Goal: Information Seeking & Learning: Learn about a topic

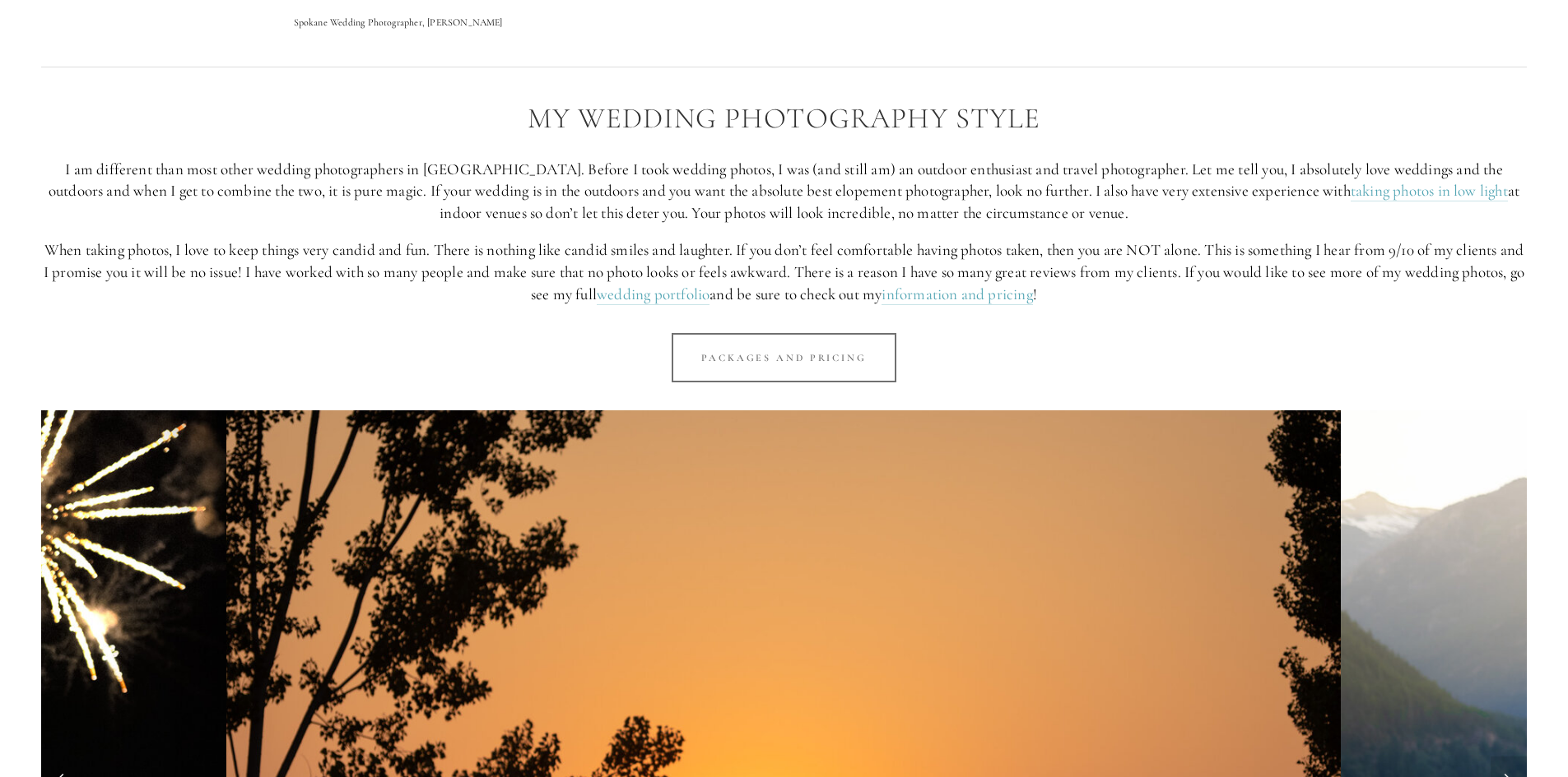
scroll to position [1234, 0]
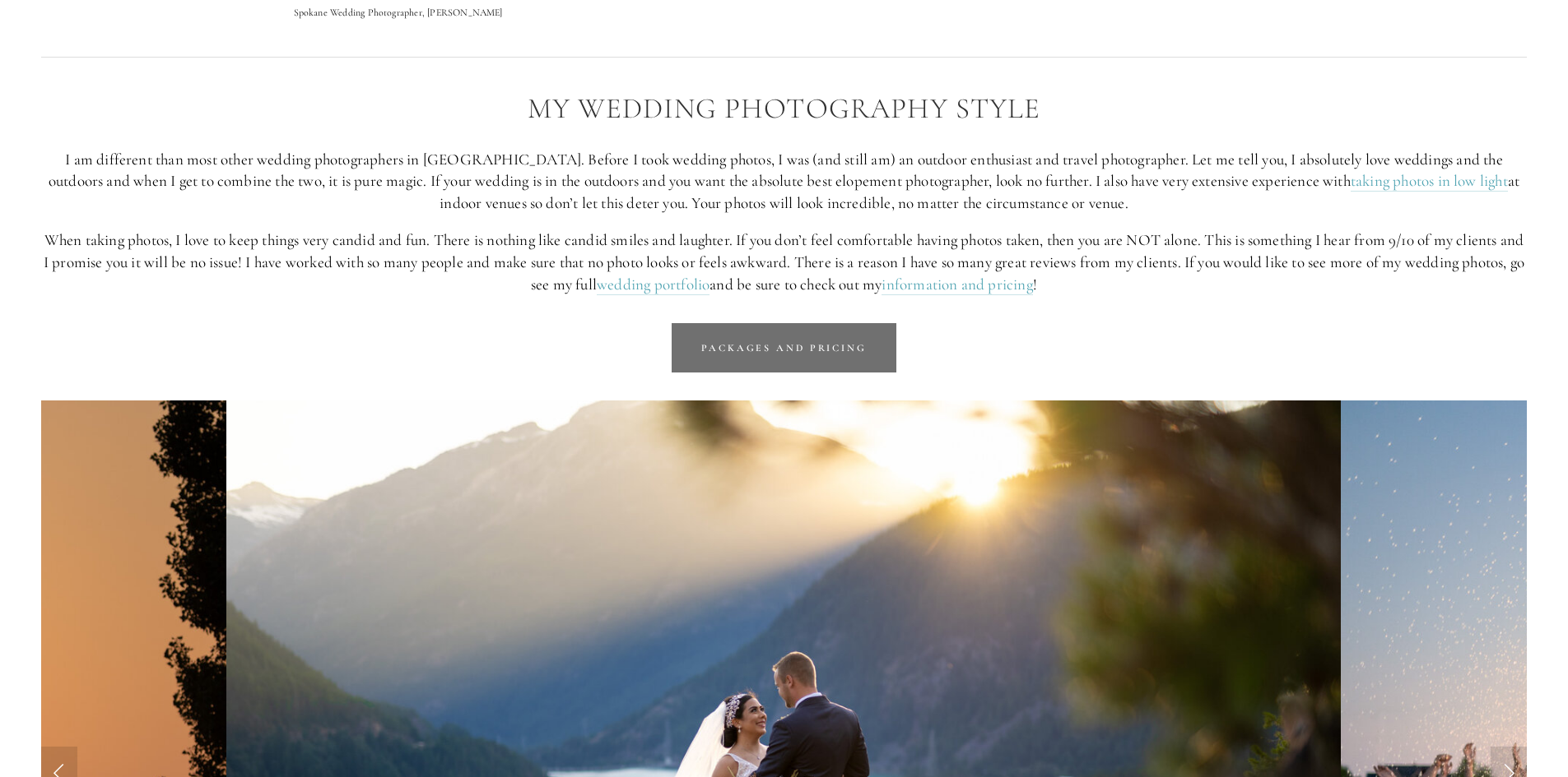
click at [814, 337] on link "Packages and Pricing" at bounding box center [784, 348] width 225 height 49
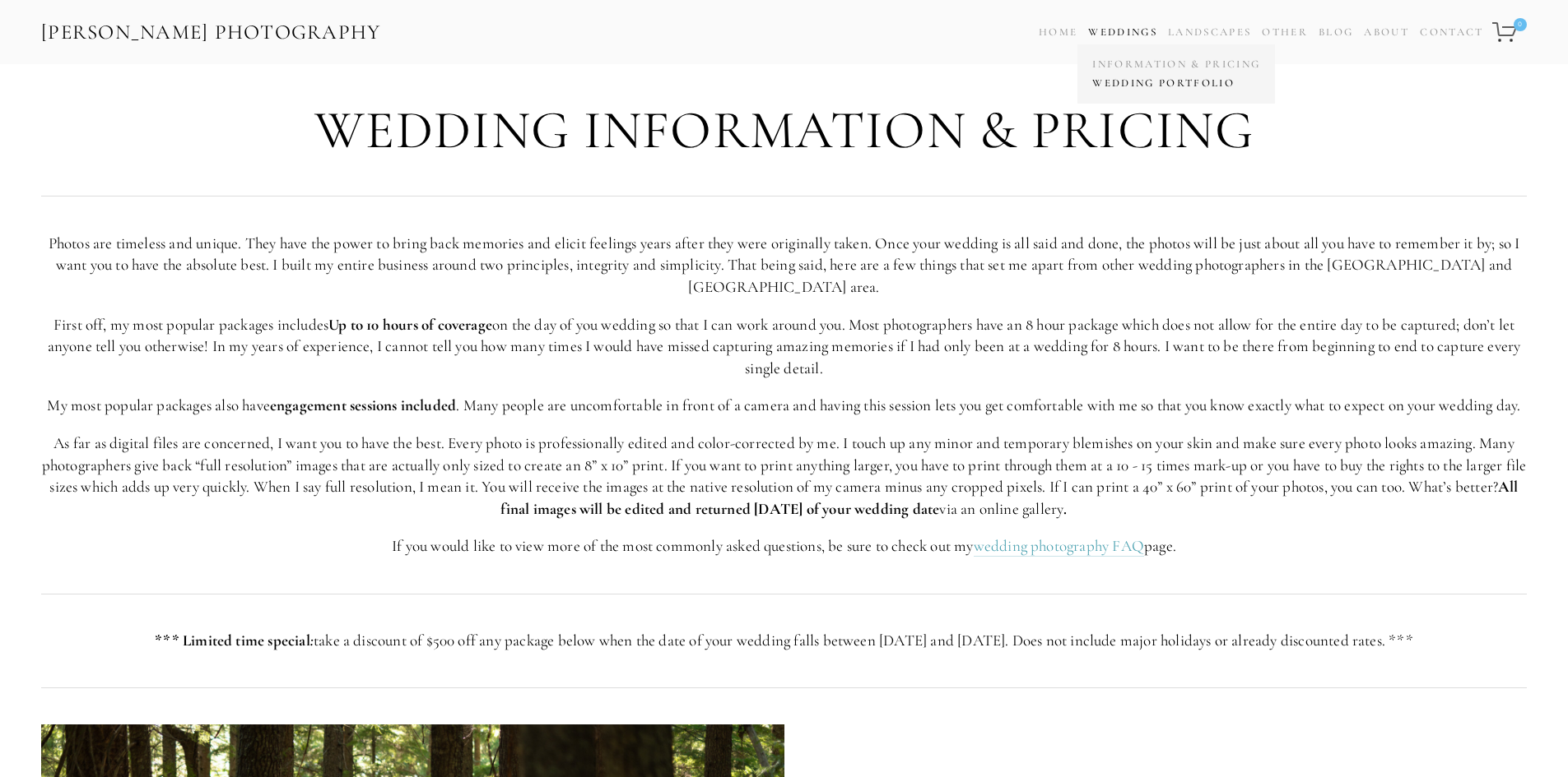
click at [1116, 82] on link "Wedding Portfolio" at bounding box center [1176, 83] width 176 height 19
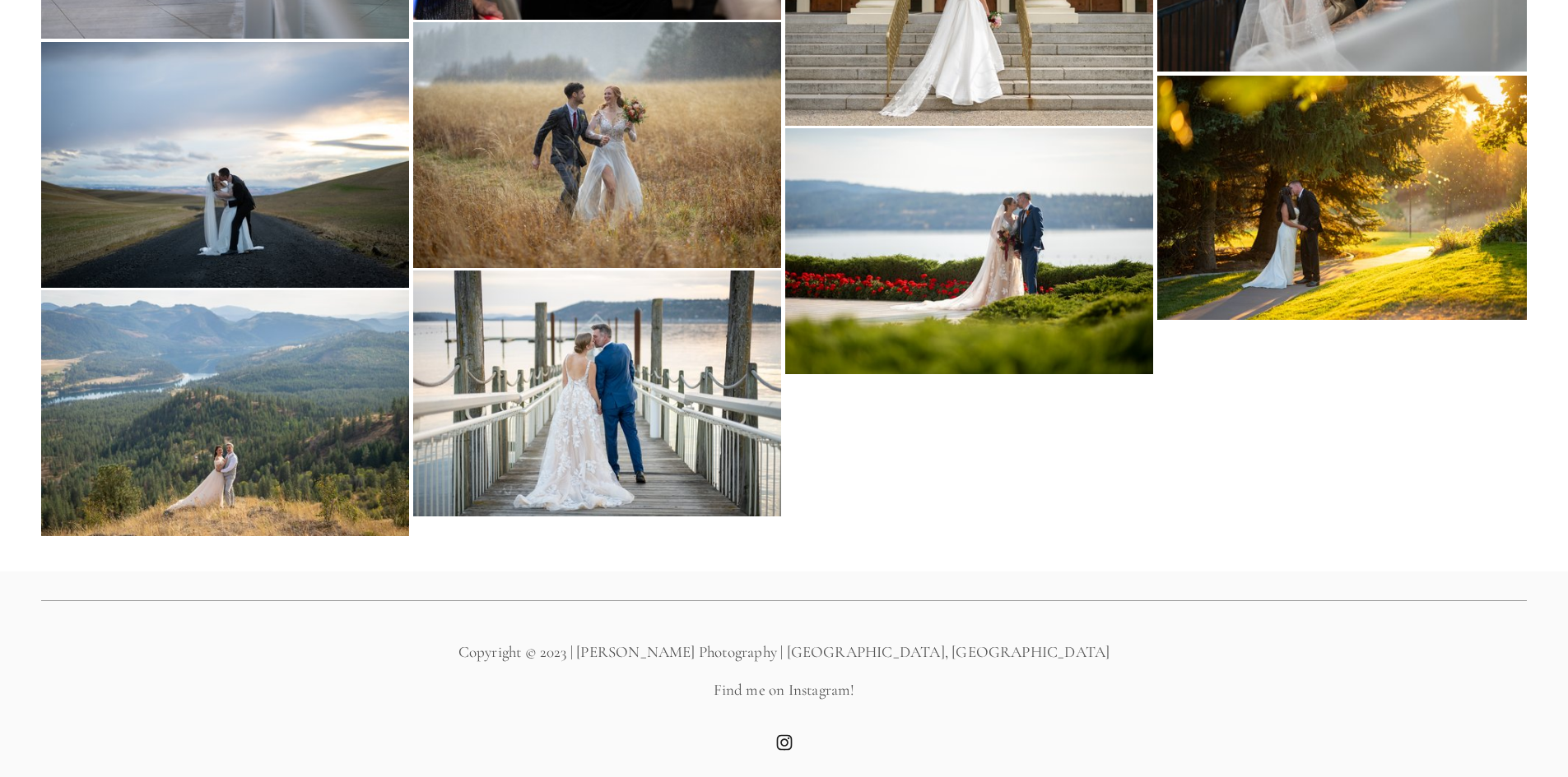
scroll to position [17921, 0]
